Goal: Information Seeking & Learning: Check status

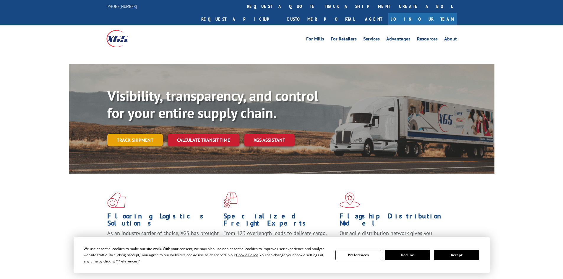
click at [140, 134] on link "Track shipment" at bounding box center [135, 140] width 56 height 12
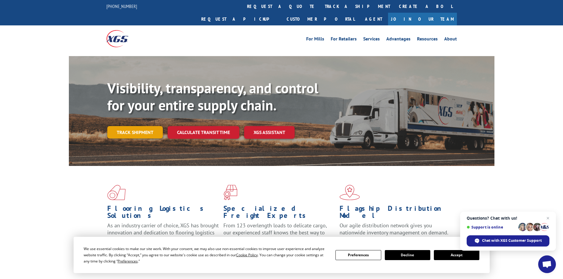
click at [122, 126] on link "Track shipment" at bounding box center [135, 132] width 56 height 12
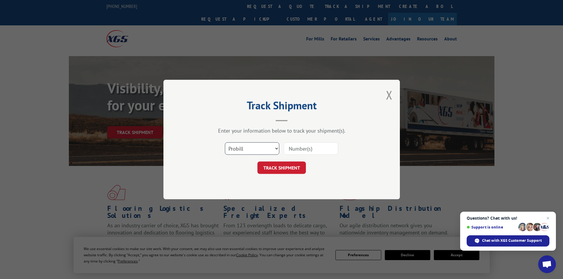
click at [254, 150] on select "Select category... Probill BOL PO" at bounding box center [252, 149] width 54 height 12
select select "bol"
click at [225, 143] on select "Select category... Probill BOL PO" at bounding box center [252, 149] width 54 height 12
paste input "SH981907"
type input "SH981907"
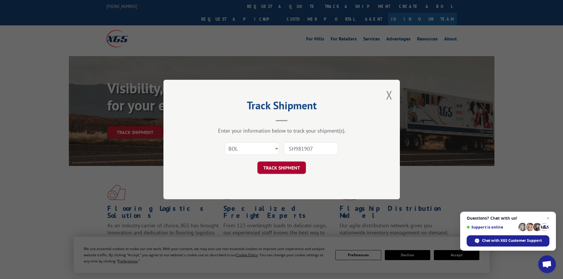
click at [285, 170] on button "TRACK SHIPMENT" at bounding box center [282, 168] width 48 height 12
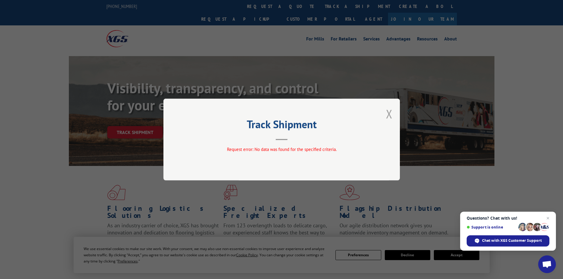
click at [391, 120] on button "Close modal" at bounding box center [389, 114] width 7 height 16
